Goal: Navigation & Orientation: Find specific page/section

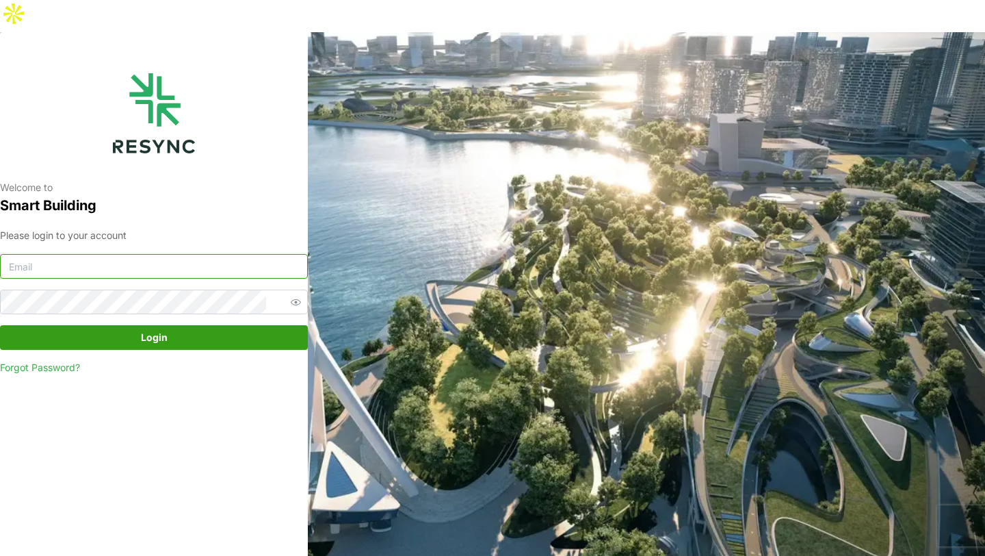
type input "[EMAIL_ADDRESS][DOMAIN_NAME]"
click at [206, 326] on span "Login" at bounding box center [154, 337] width 282 height 23
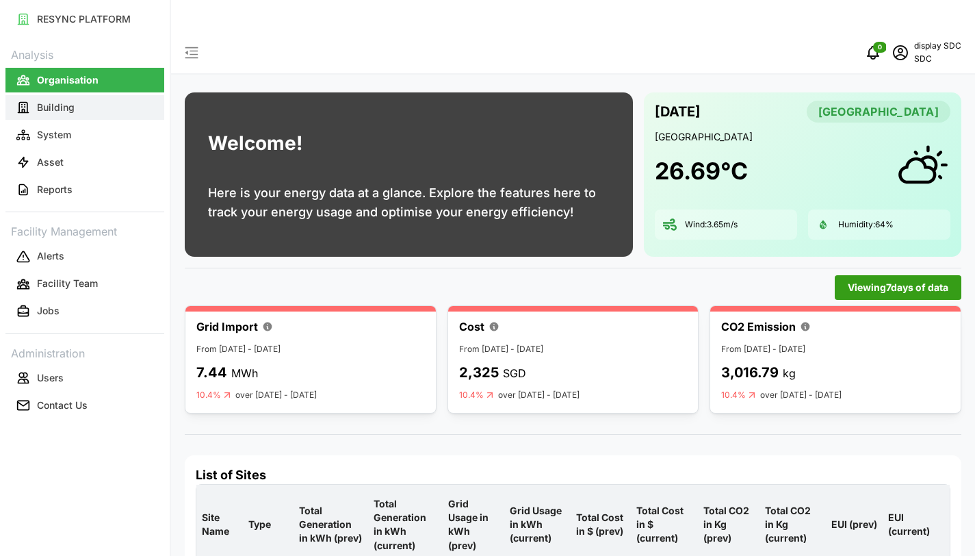
click at [120, 101] on button "Building" at bounding box center [84, 107] width 159 height 25
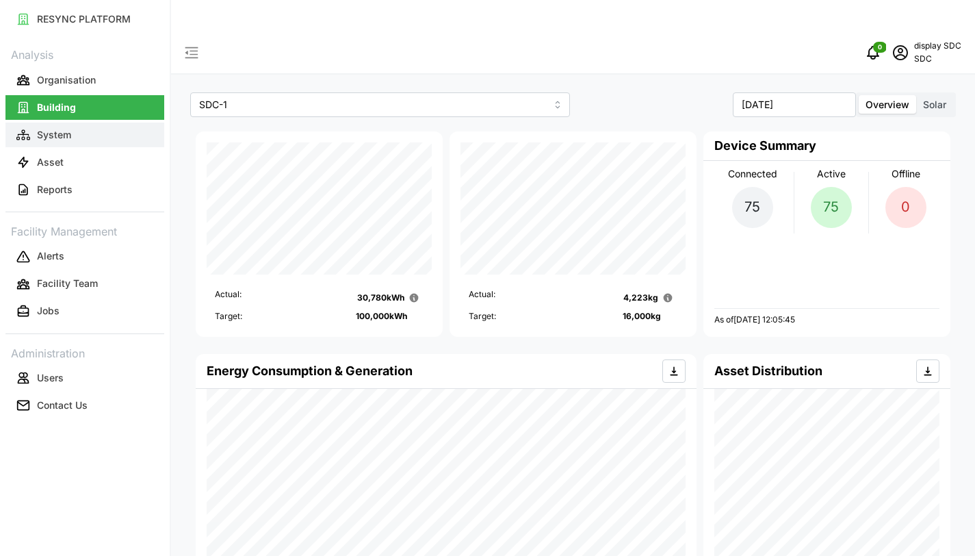
click at [87, 133] on button "System" at bounding box center [84, 134] width 159 height 25
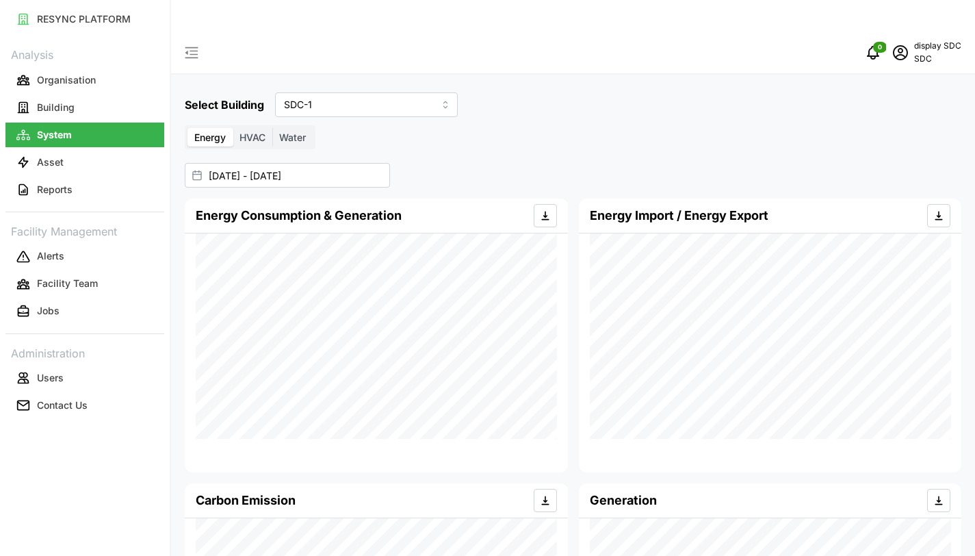
click at [259, 131] on span "HVAC" at bounding box center [252, 137] width 26 height 12
click at [233, 128] on input "HVAC" at bounding box center [233, 128] width 0 height 0
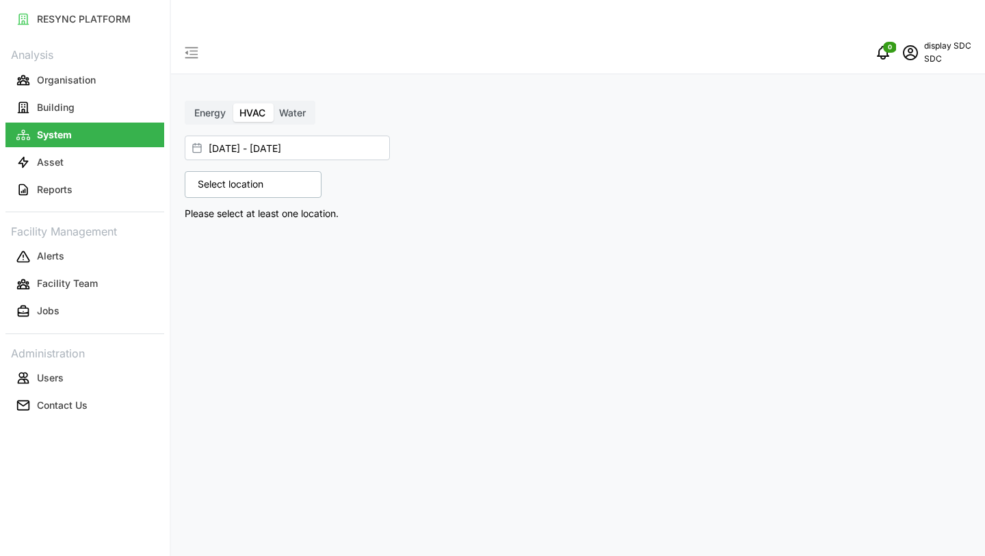
click at [291, 107] on span "Water" at bounding box center [292, 113] width 27 height 12
click at [272, 103] on input "Water" at bounding box center [272, 103] width 0 height 0
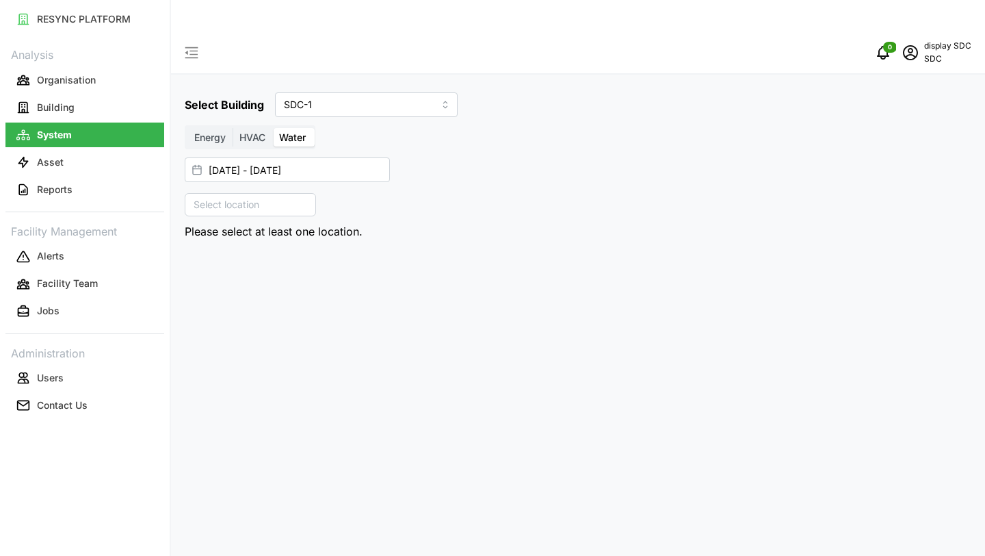
click at [200, 128] on label "Energy" at bounding box center [209, 137] width 45 height 19
click at [187, 128] on input "Energy" at bounding box center [187, 128] width 0 height 0
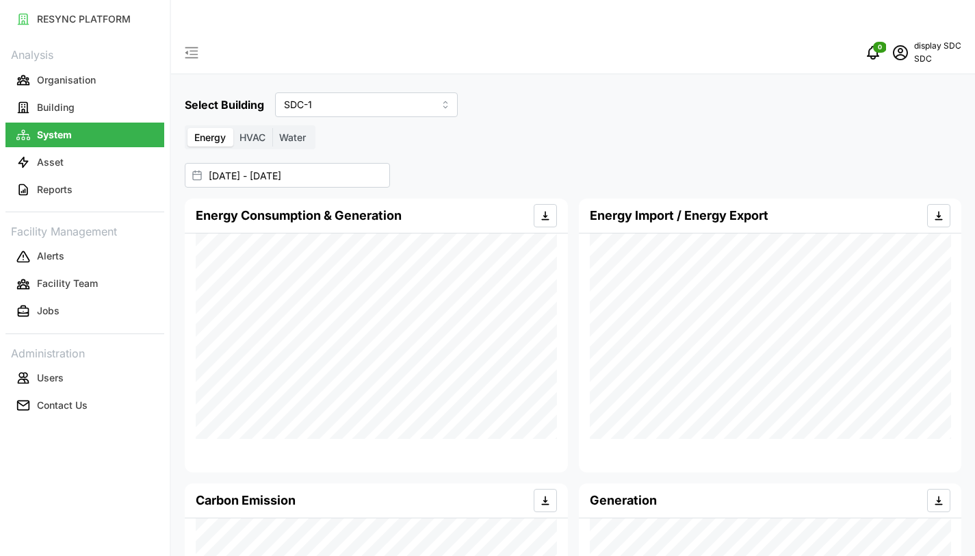
scroll to position [183, 0]
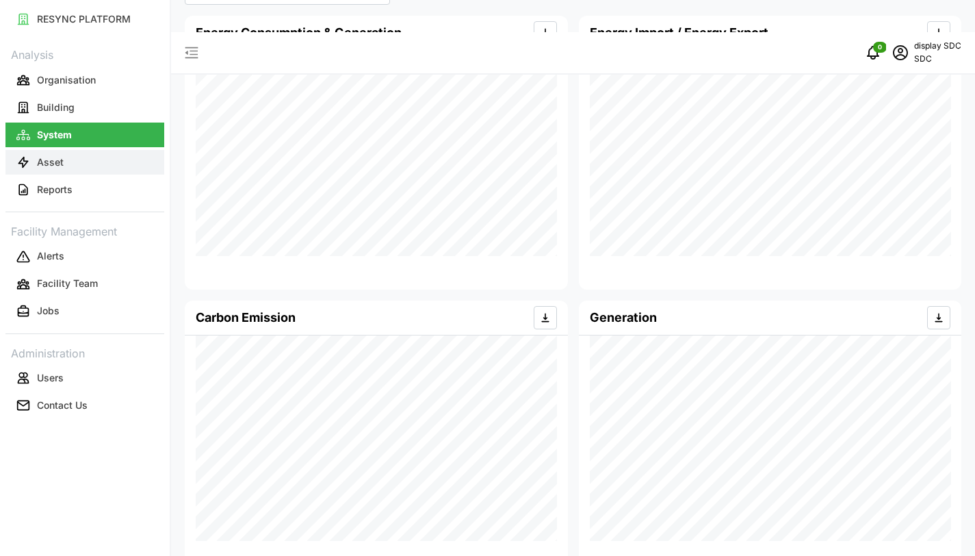
click at [112, 174] on button "Asset" at bounding box center [84, 162] width 159 height 25
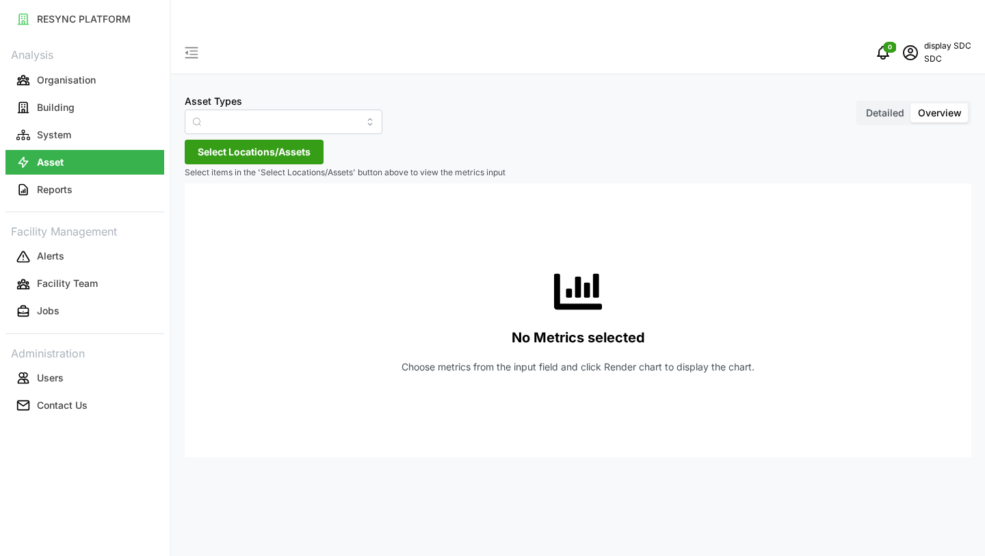
type input "AHU System"
click at [127, 192] on button "Reports" at bounding box center [84, 189] width 159 height 25
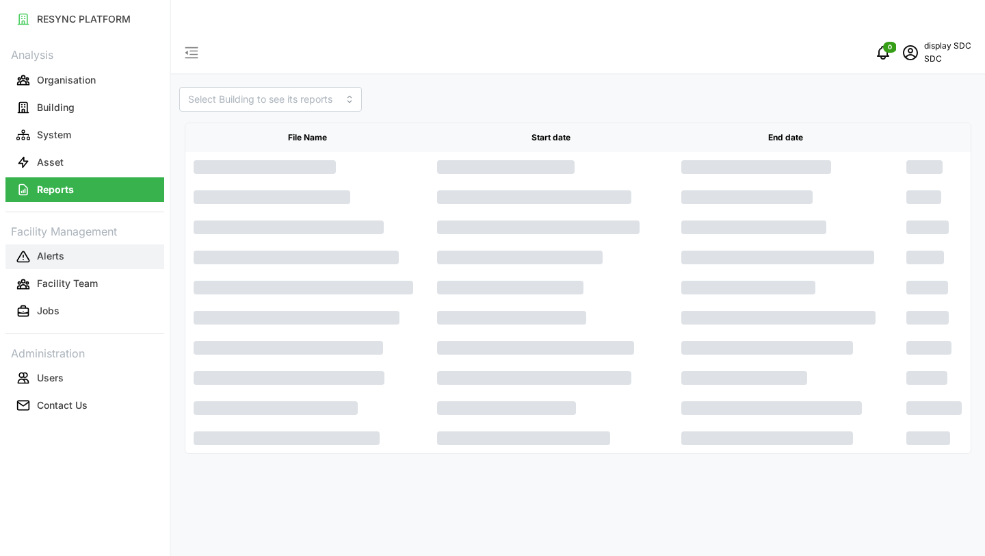
click at [97, 252] on button "Alerts" at bounding box center [84, 256] width 159 height 25
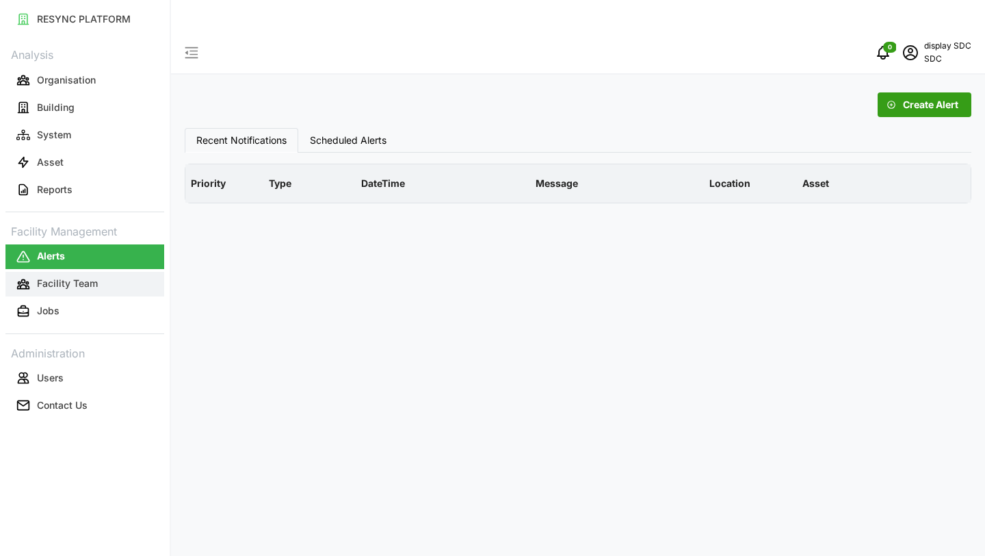
click at [96, 283] on p "Facility Team" at bounding box center [67, 283] width 61 height 14
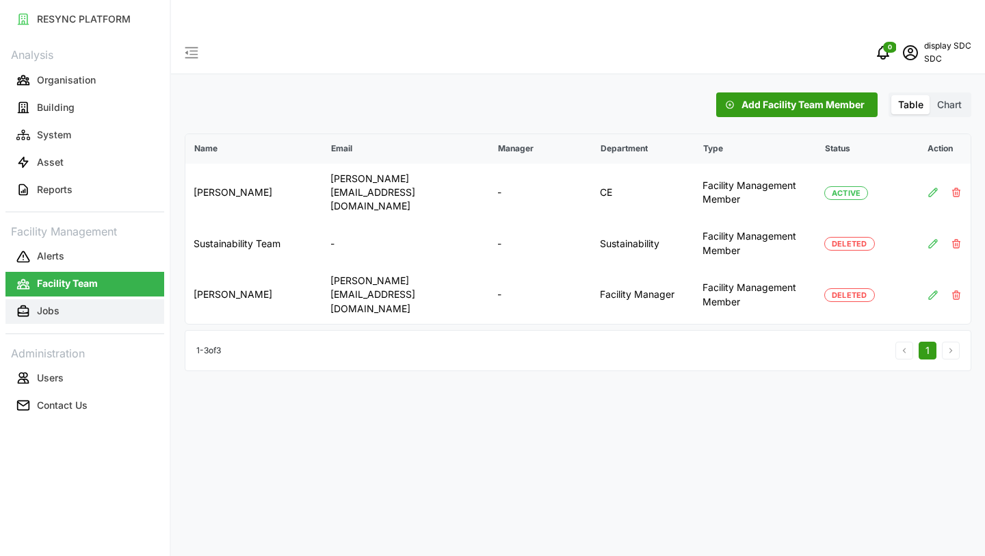
click at [101, 315] on button "Jobs" at bounding box center [84, 311] width 159 height 25
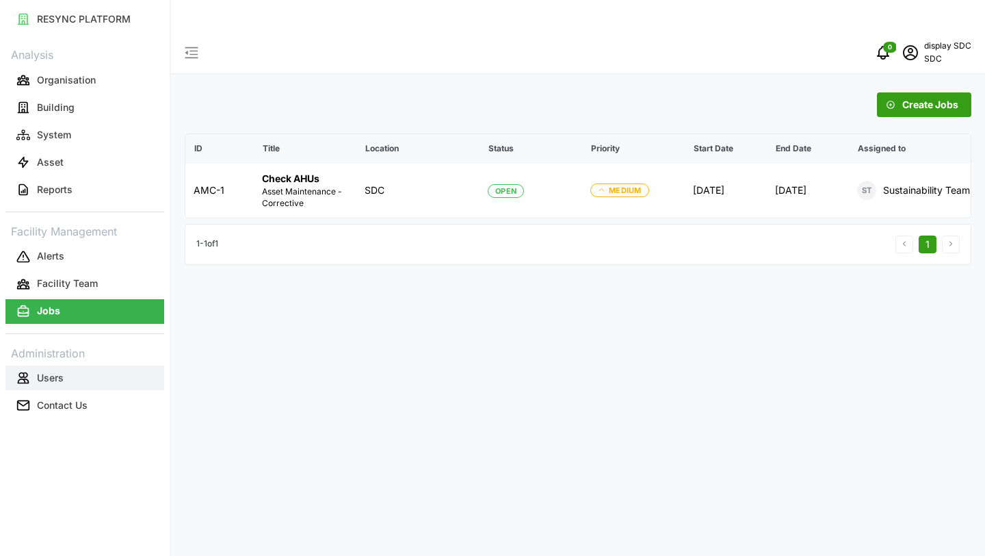
click at [104, 366] on button "Users" at bounding box center [84, 377] width 159 height 25
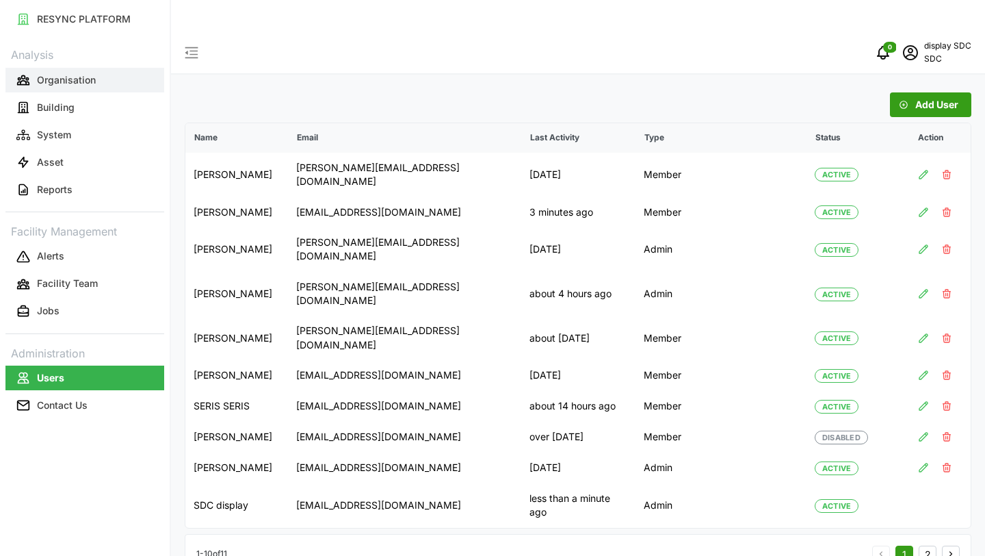
click at [70, 83] on p "Organisation" at bounding box center [66, 80] width 59 height 14
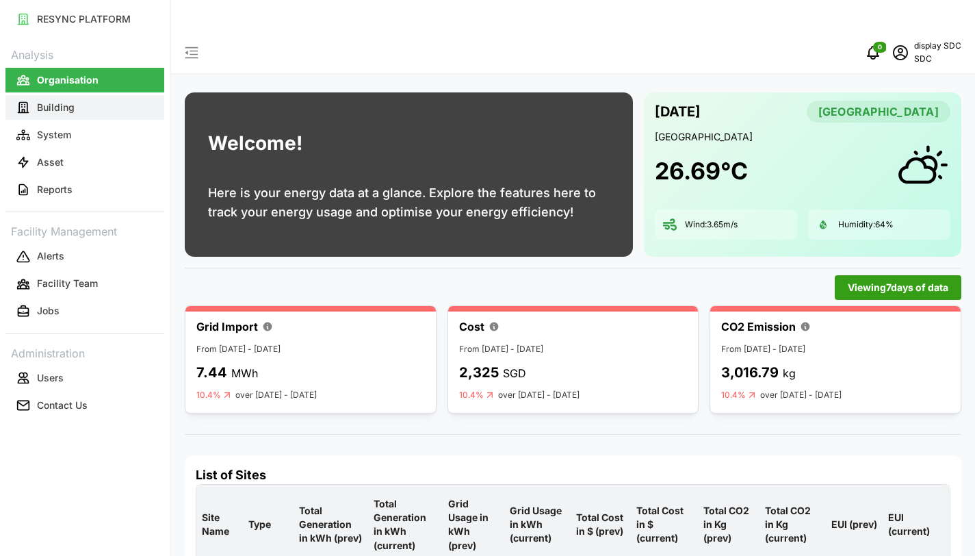
click at [52, 104] on p "Building" at bounding box center [56, 108] width 38 height 14
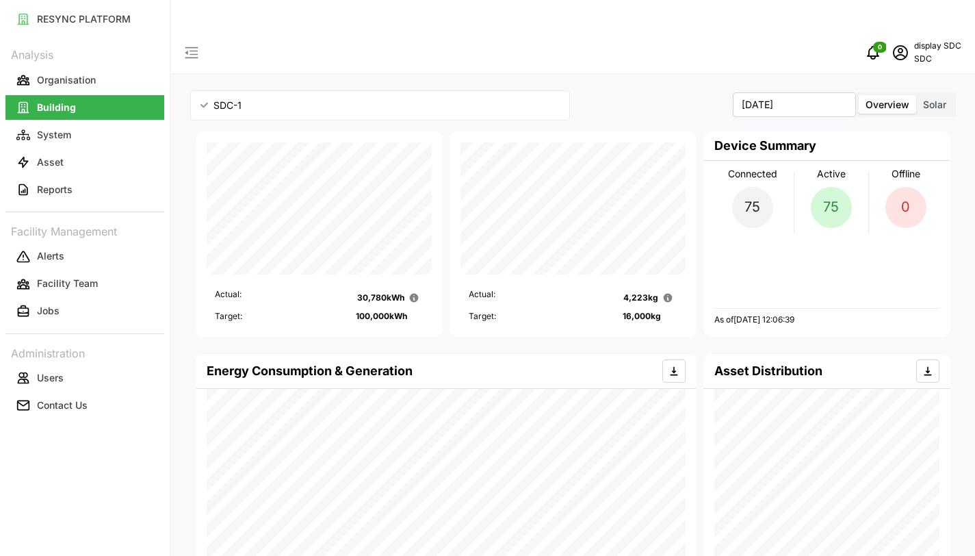
click at [239, 92] on input "SDC-1" at bounding box center [380, 104] width 380 height 25
click at [191, 138] on div "Actual: 30,780 kWh Target: 100,000 kWh Actual: 4,223 kg Target: 16,000 kg Devic…" at bounding box center [573, 234] width 777 height 212
